Goal: Information Seeking & Learning: Learn about a topic

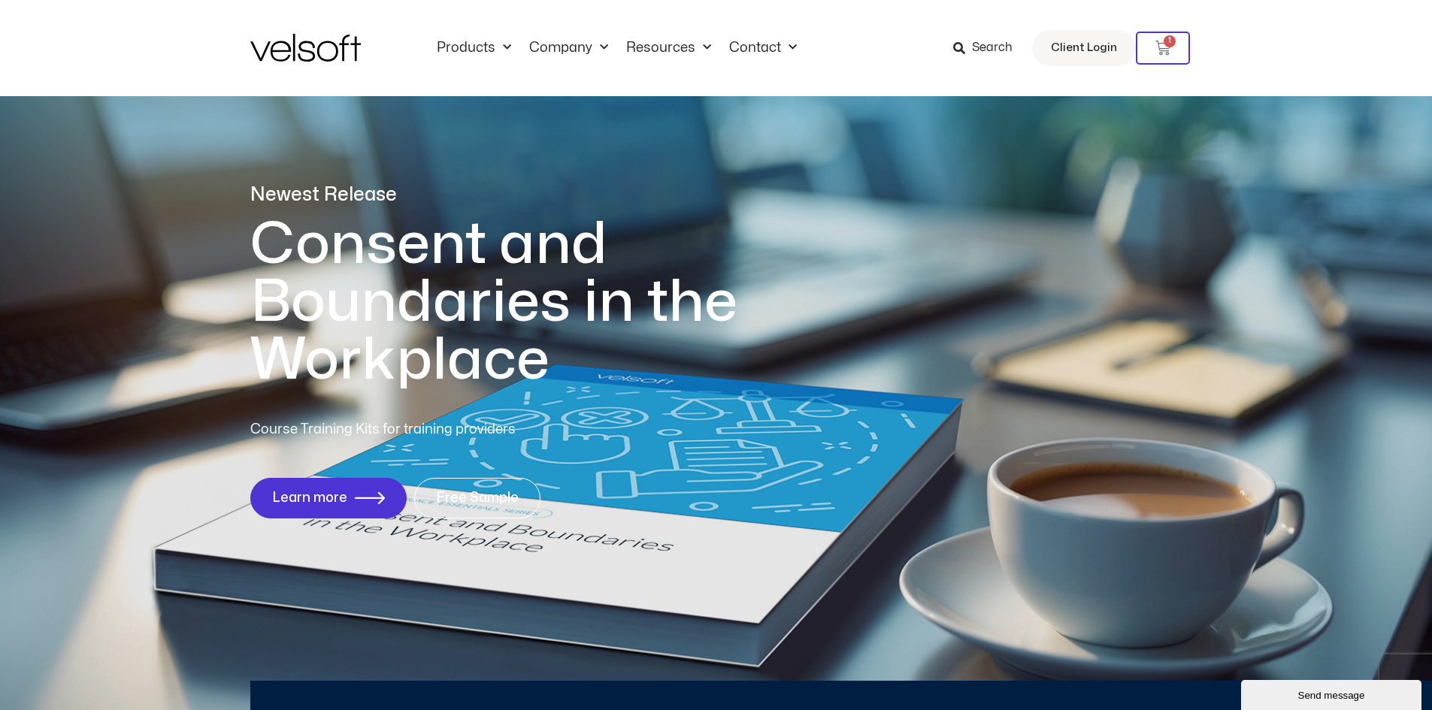
click at [993, 48] on span "Search" at bounding box center [992, 48] width 41 height 20
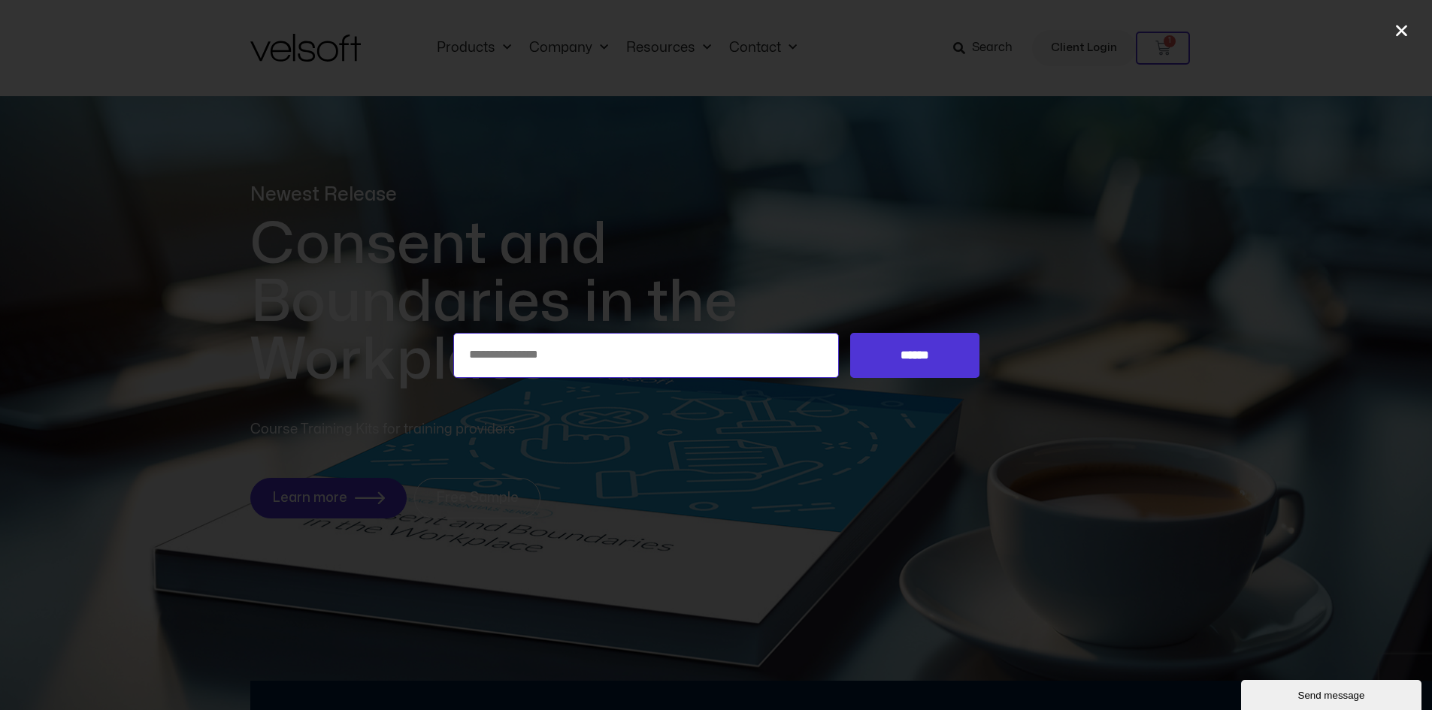
click at [509, 355] on input "Search for:" at bounding box center [646, 355] width 386 height 45
type input "*******"
click at [898, 357] on input "******" at bounding box center [914, 355] width 128 height 45
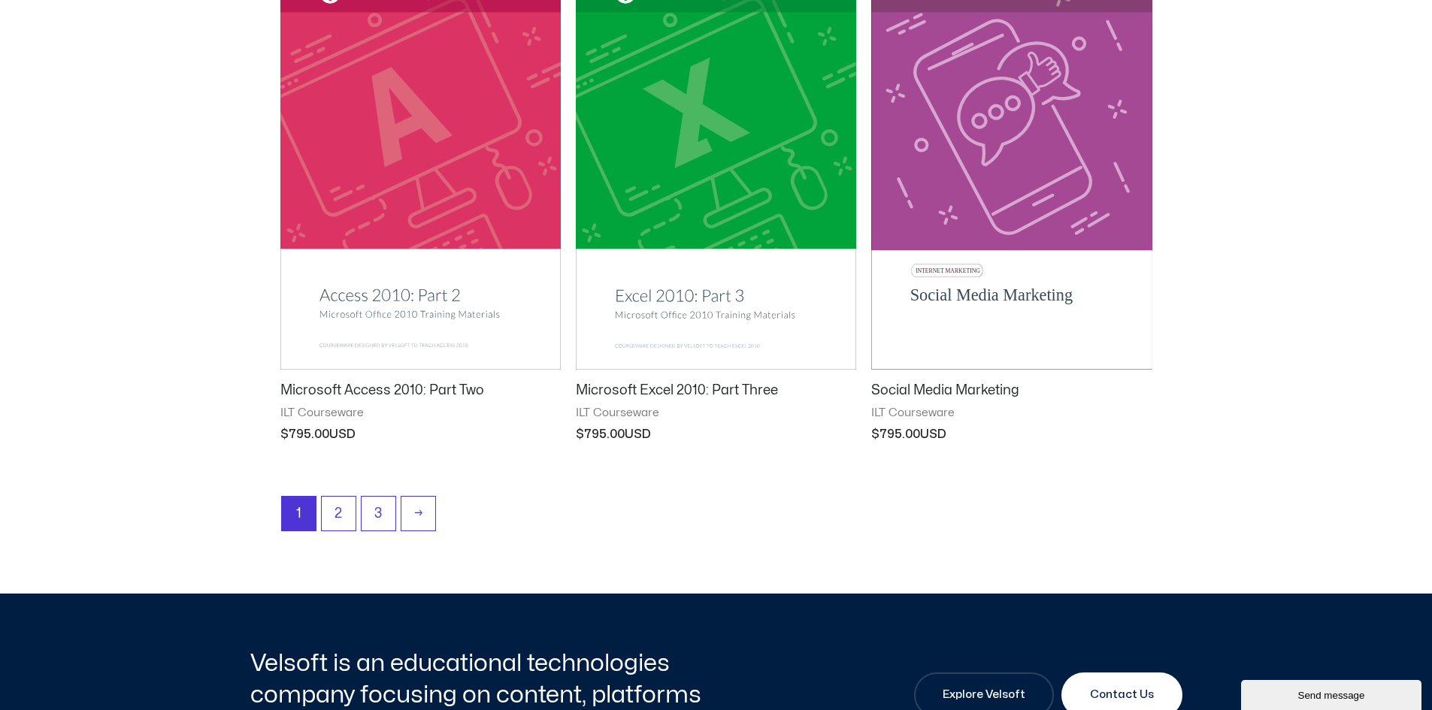
scroll to position [1879, 0]
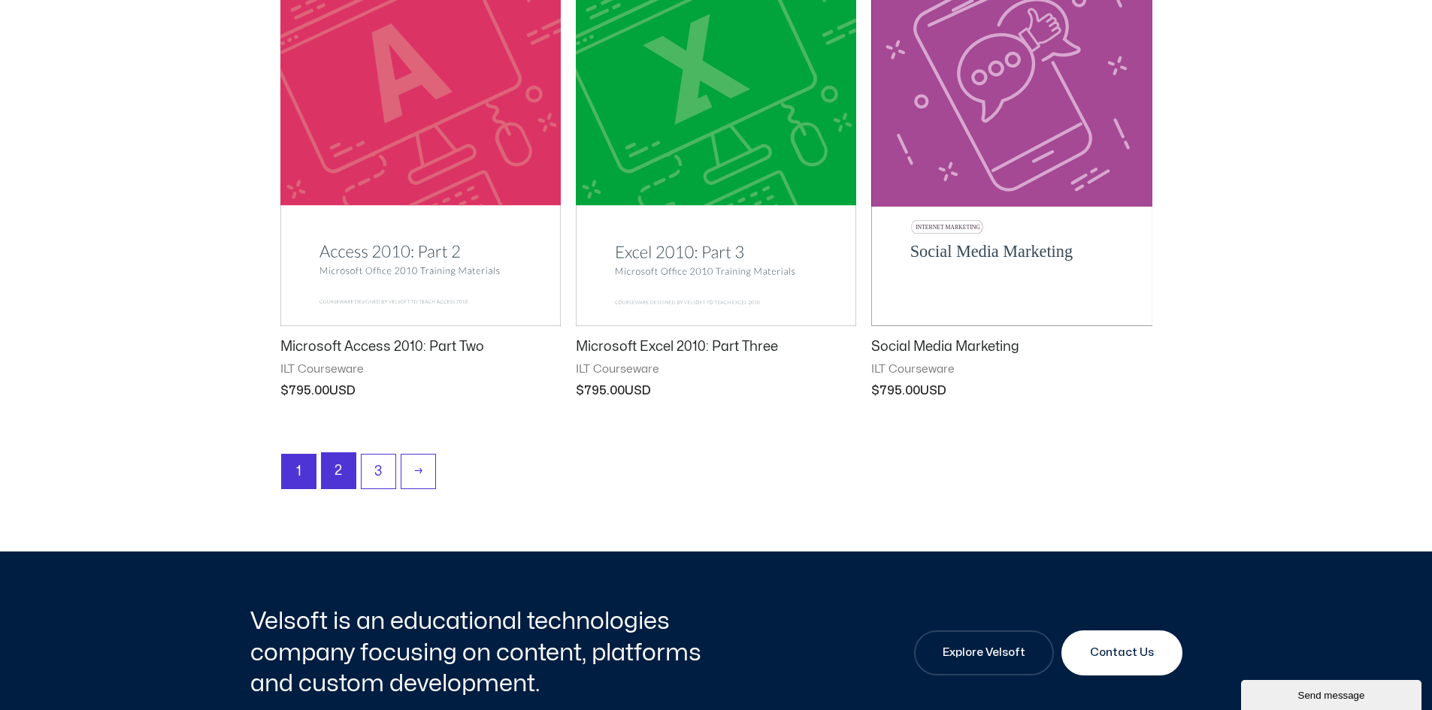
click at [332, 475] on link "2" at bounding box center [339, 470] width 34 height 35
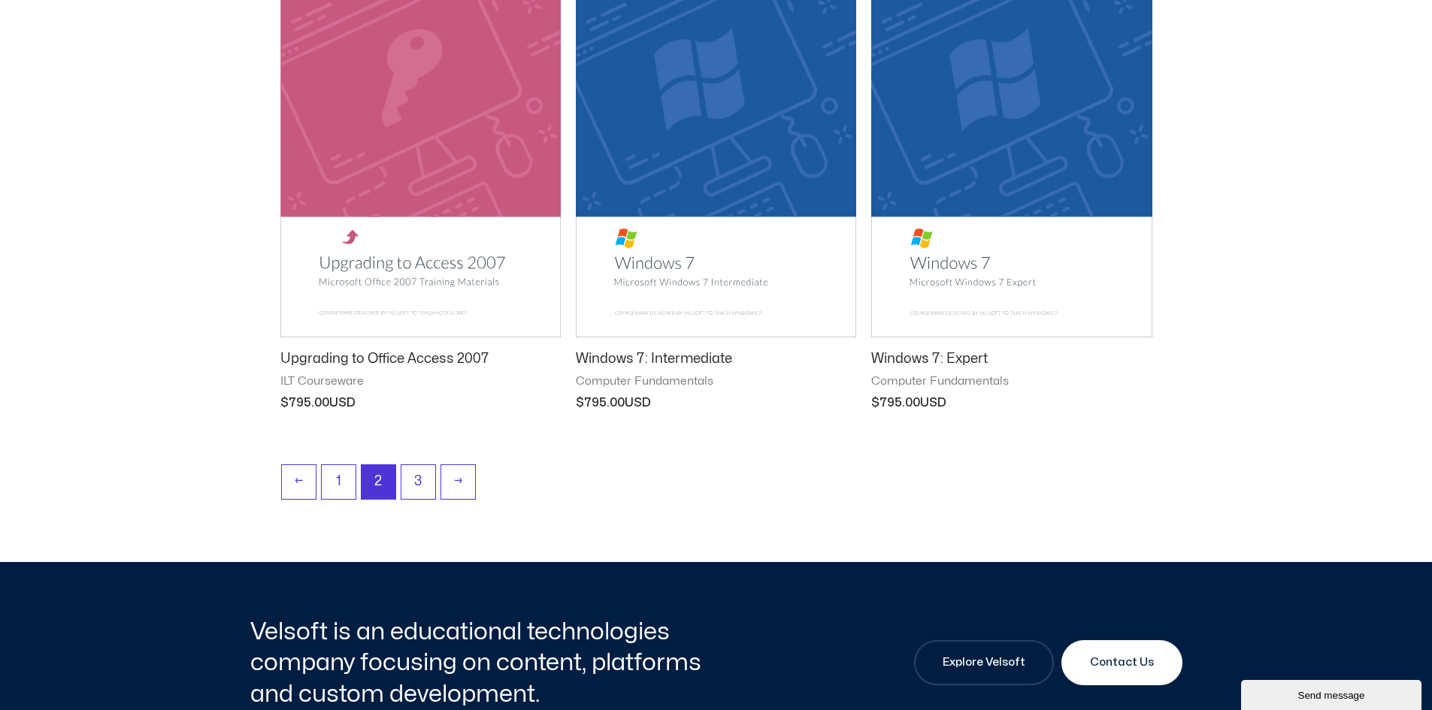
scroll to position [1954, 0]
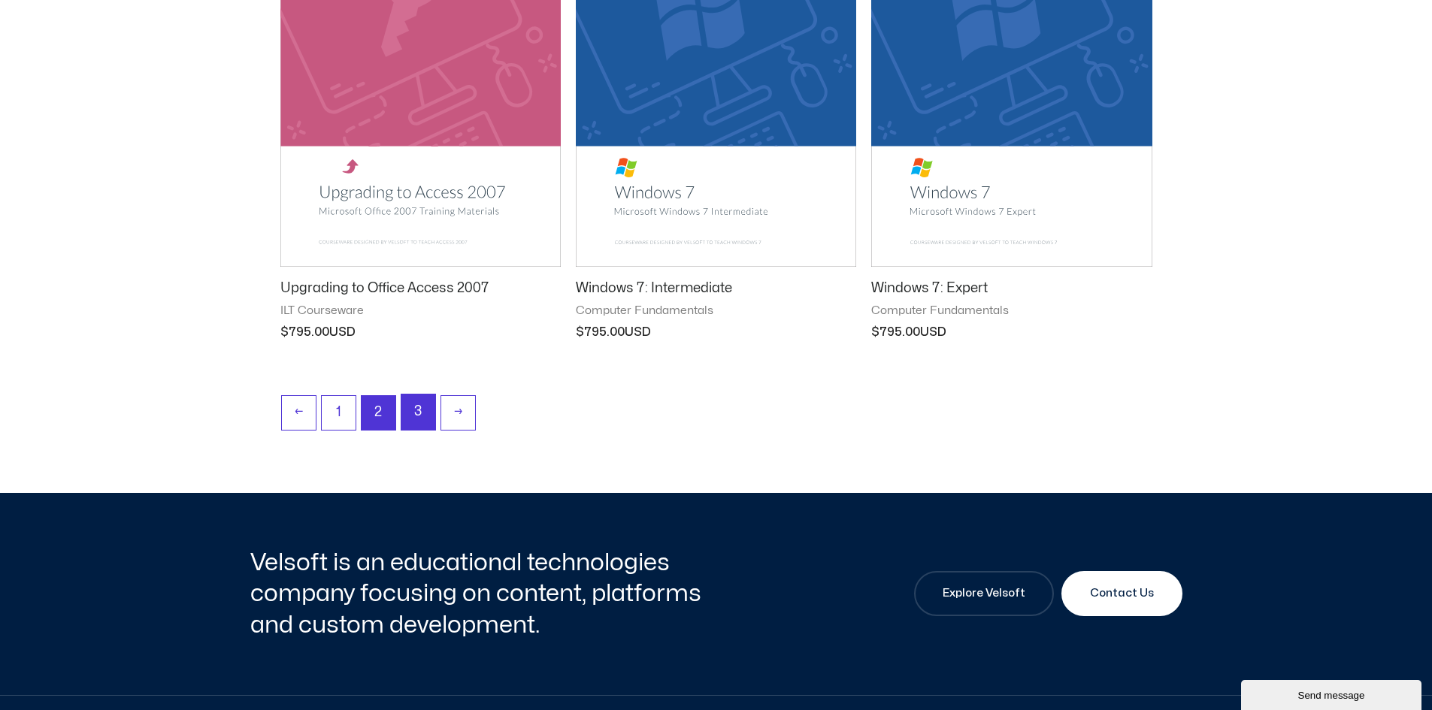
click at [415, 420] on link "3" at bounding box center [418, 412] width 34 height 35
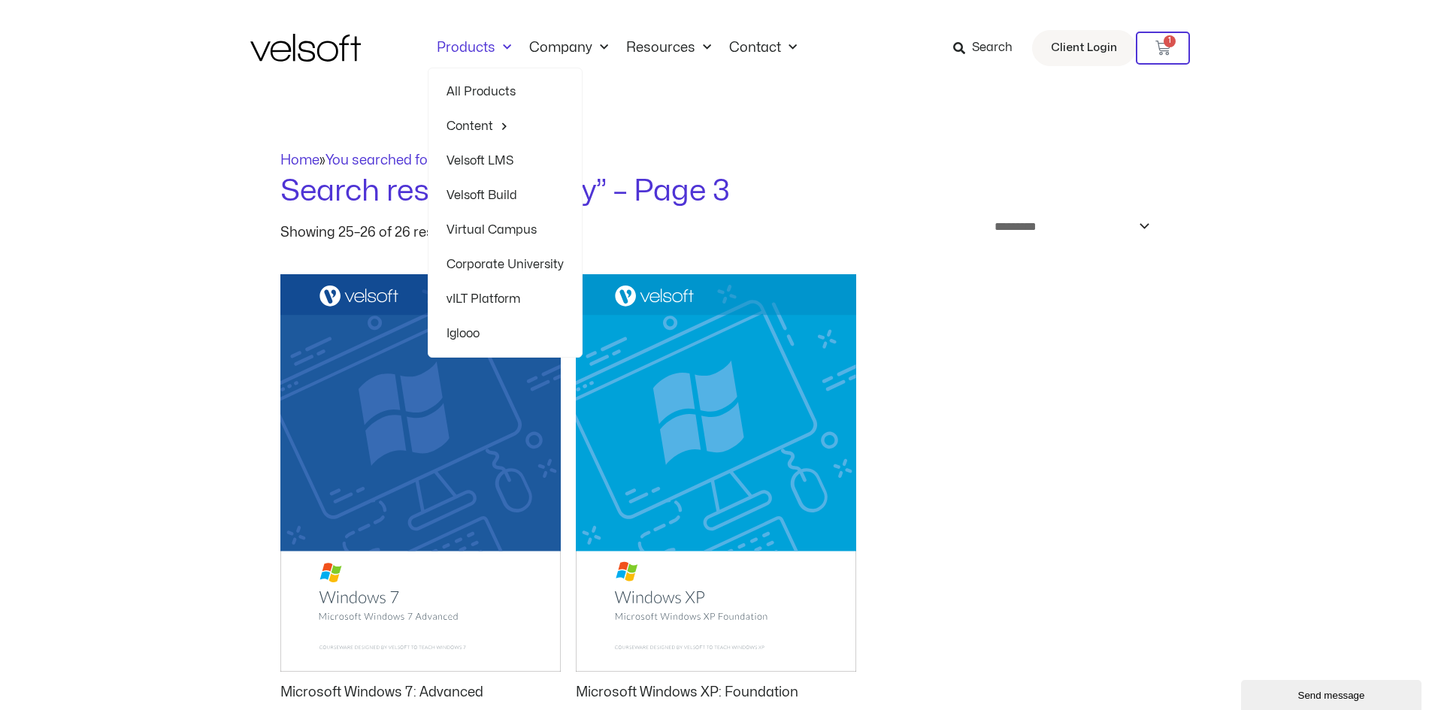
click at [289, 55] on img at bounding box center [305, 48] width 110 height 28
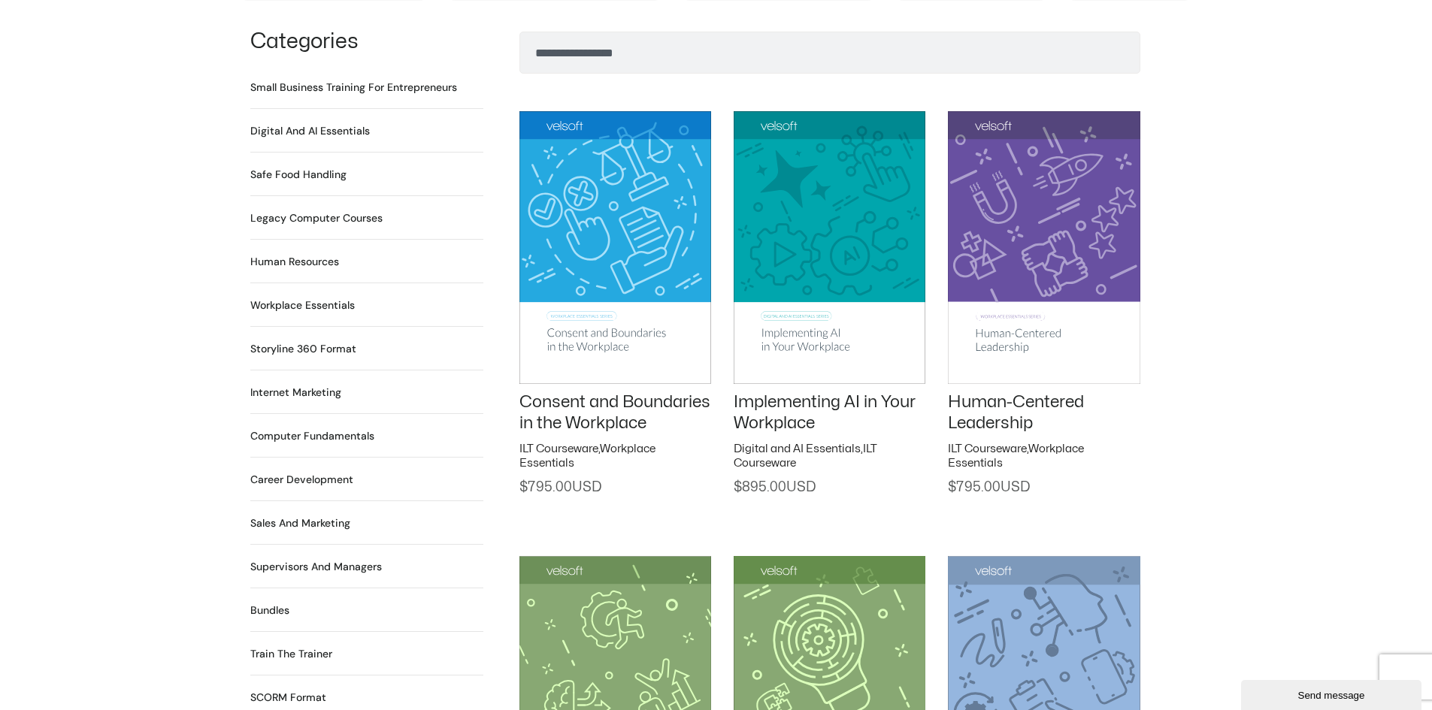
scroll to position [1052, 0]
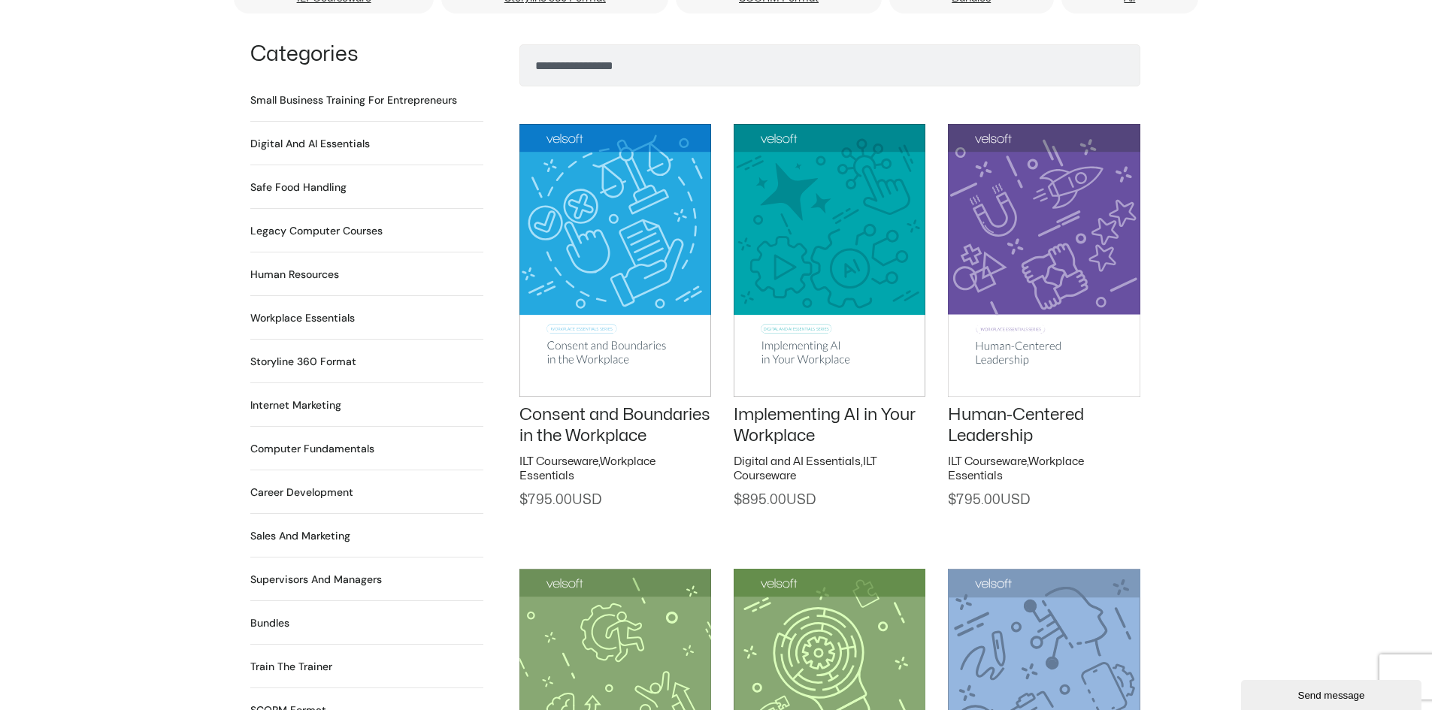
click at [287, 485] on h2 "Career Development 90 Products" at bounding box center [301, 493] width 103 height 16
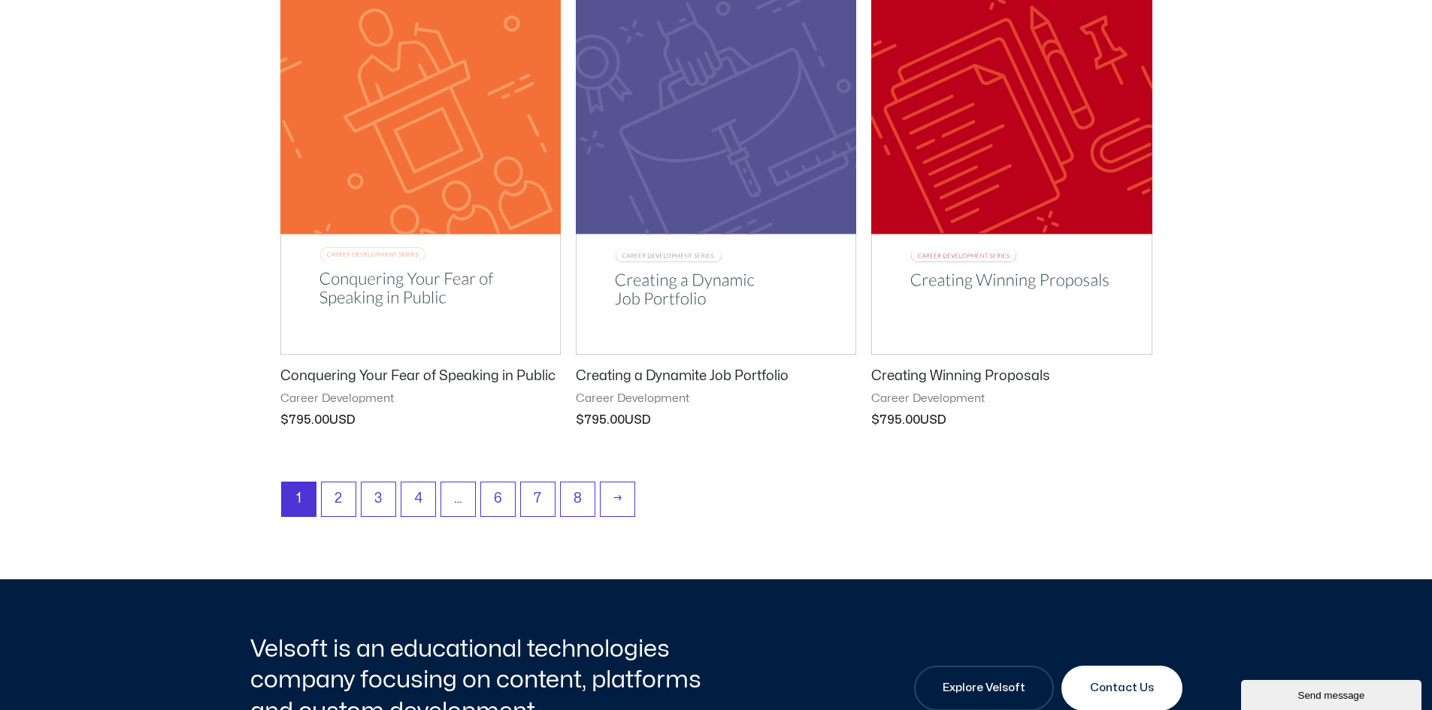
scroll to position [1879, 0]
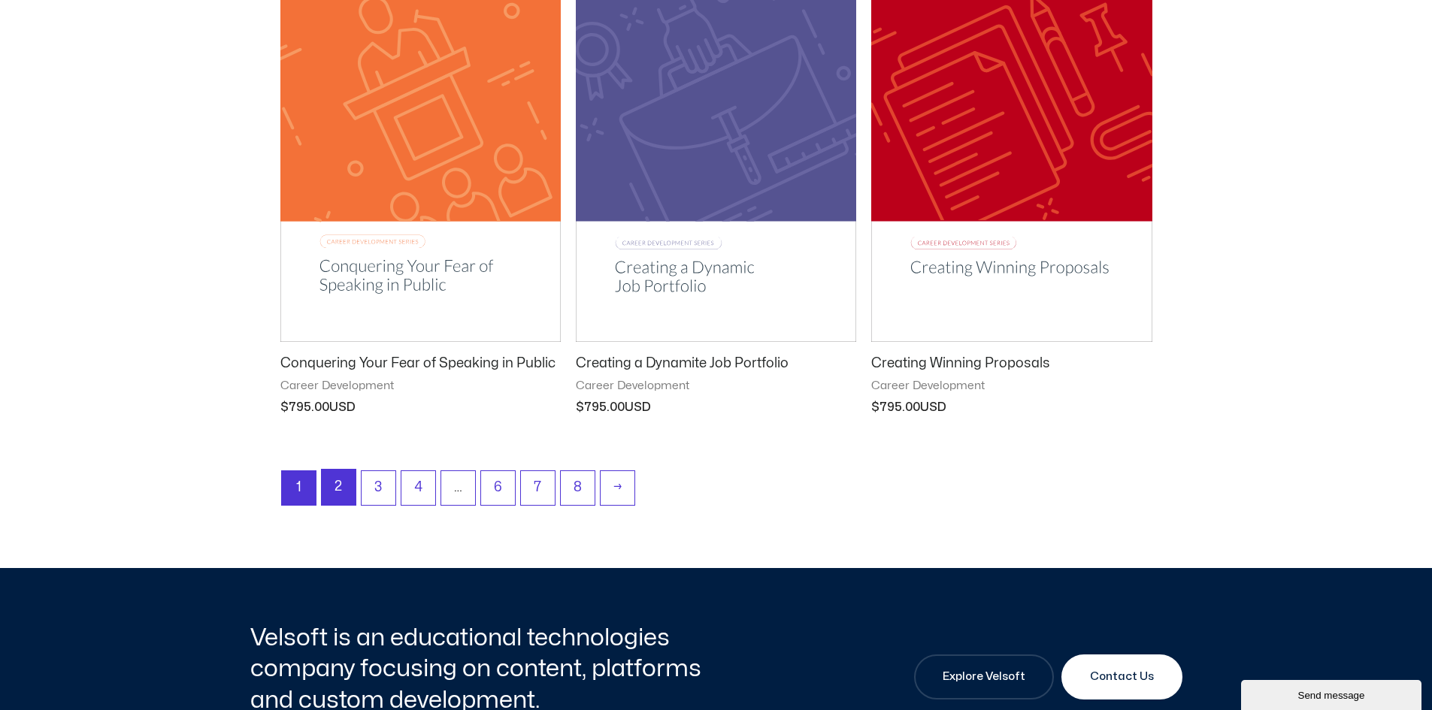
click at [334, 485] on link "2" at bounding box center [339, 487] width 34 height 35
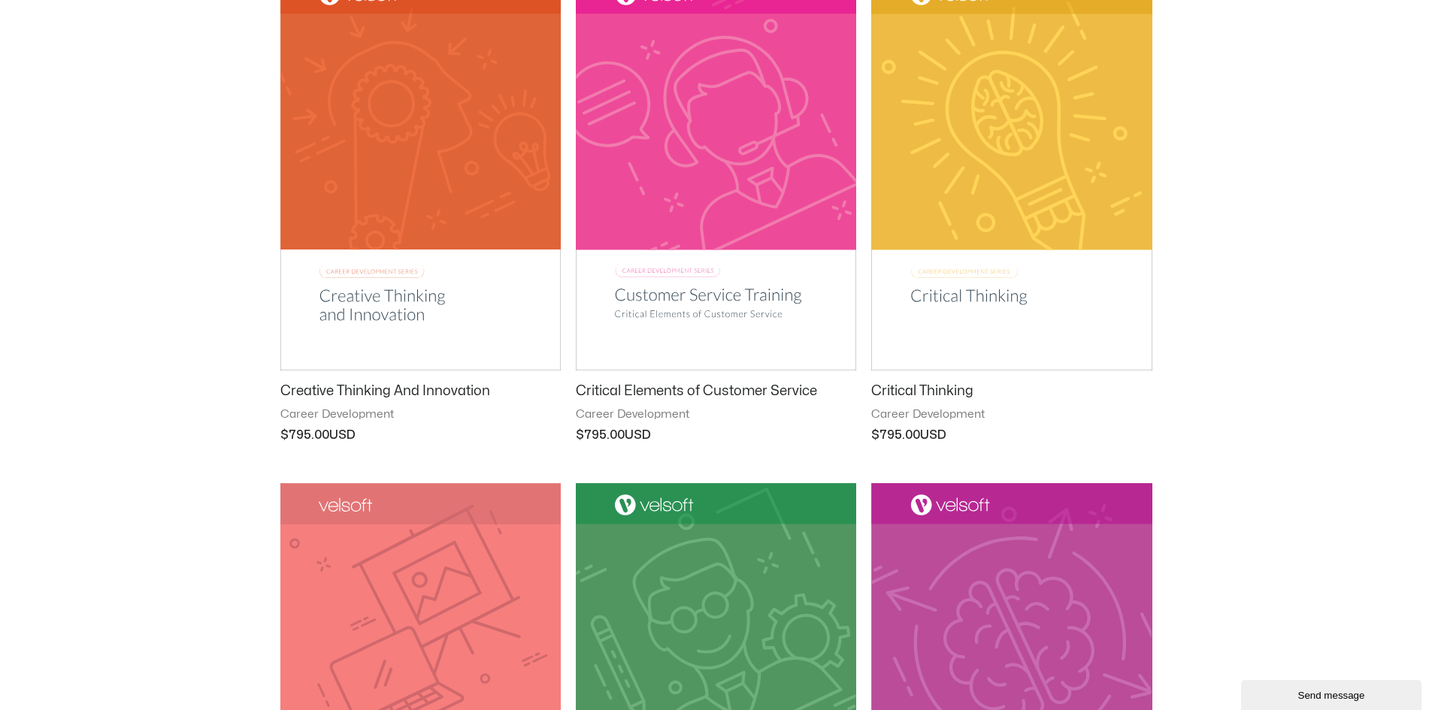
scroll to position [301, 0]
click at [667, 238] on img at bounding box center [716, 173] width 280 height 398
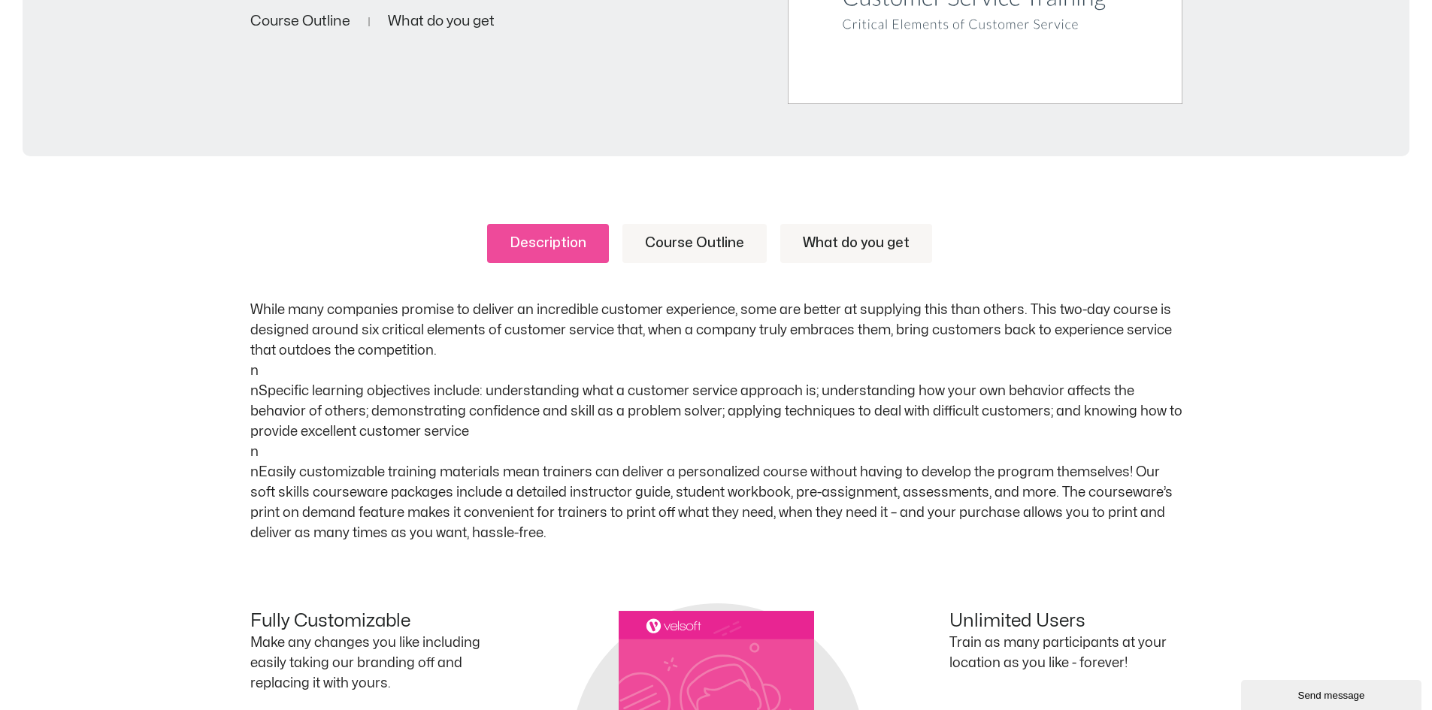
scroll to position [601, 0]
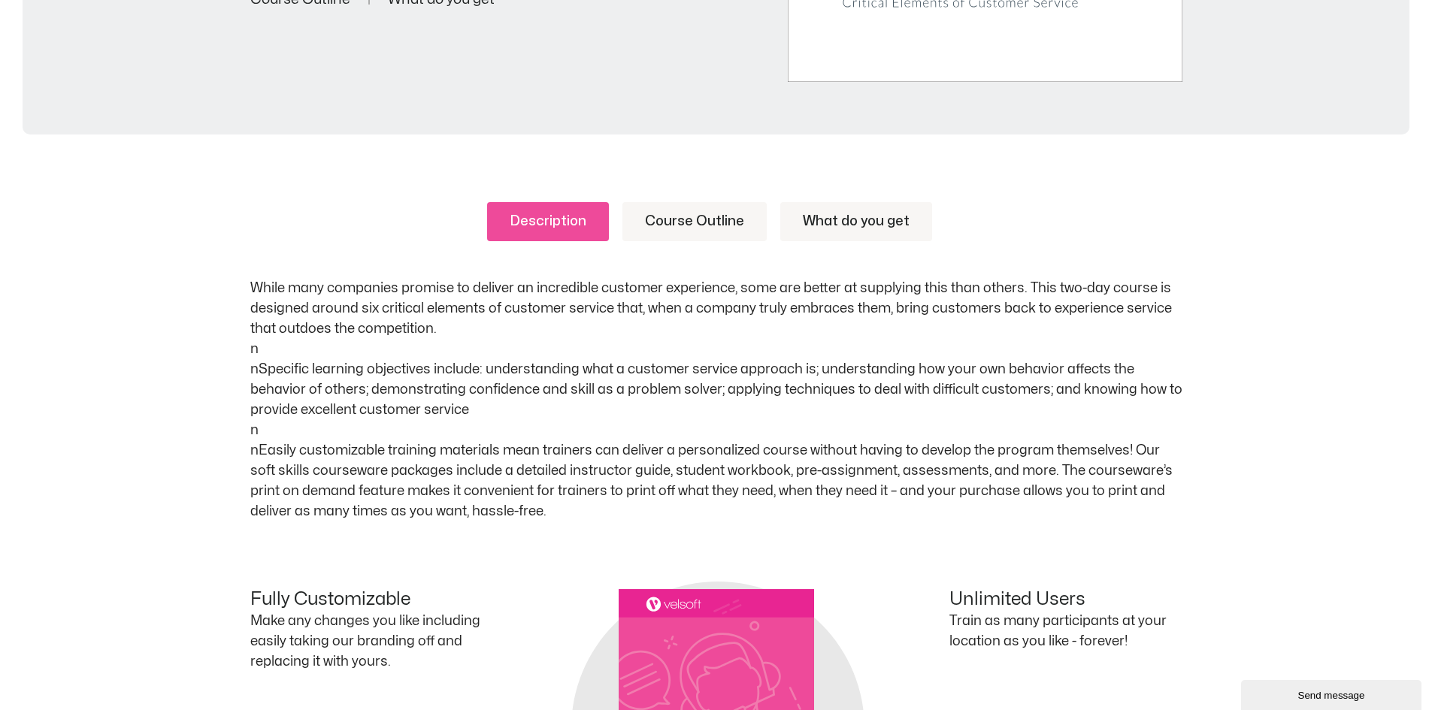
click at [711, 221] on link "Course Outline" at bounding box center [694, 221] width 144 height 39
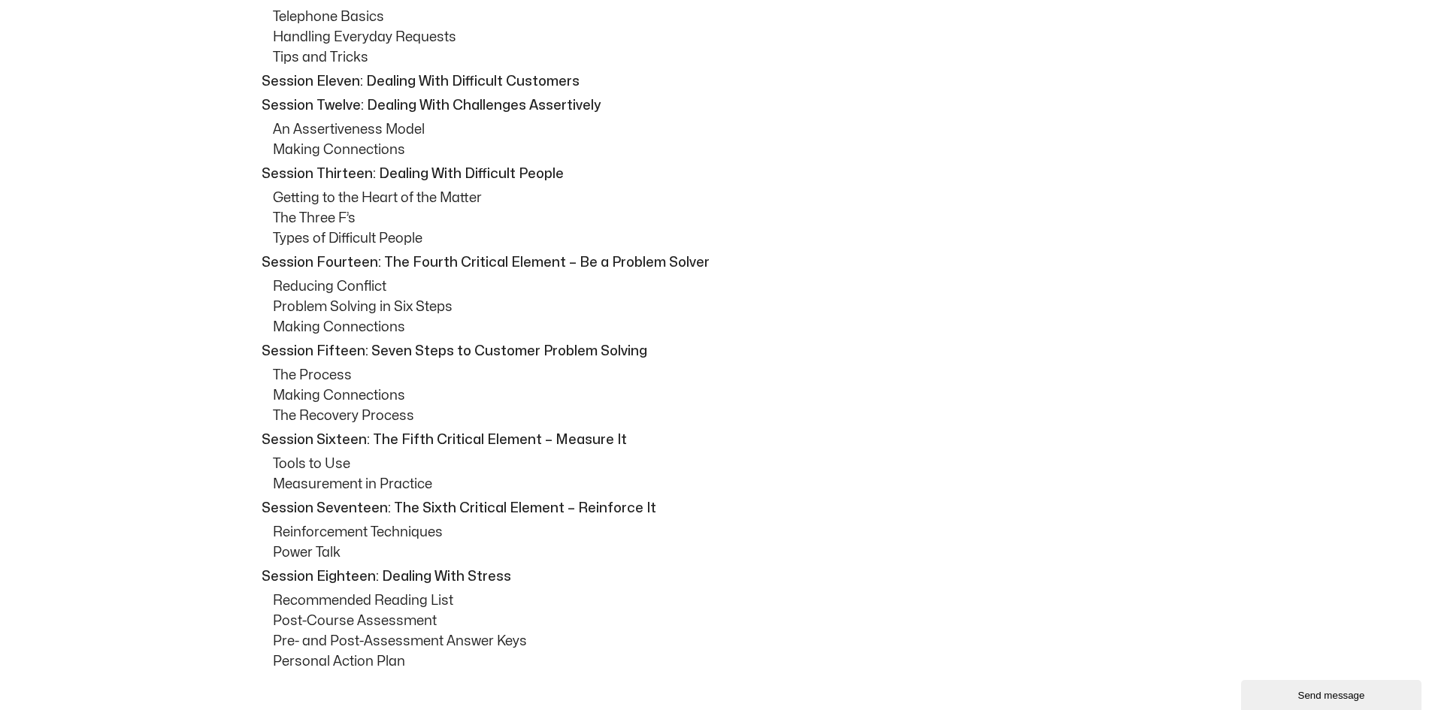
scroll to position [1353, 0]
